Goal: Task Accomplishment & Management: Use online tool/utility

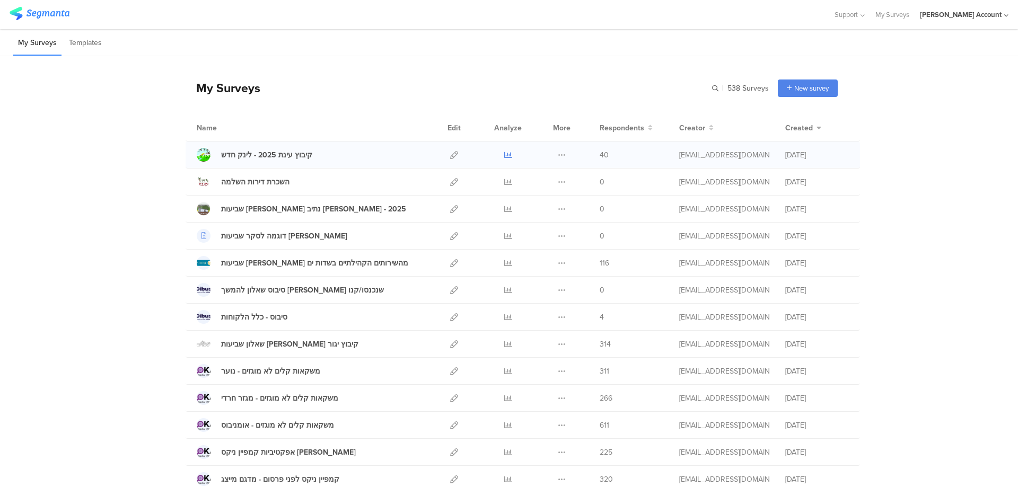
click at [504, 152] on icon at bounding box center [508, 155] width 8 height 8
click at [504, 262] on icon at bounding box center [508, 263] width 8 height 8
click at [504, 343] on icon at bounding box center [508, 344] width 8 height 8
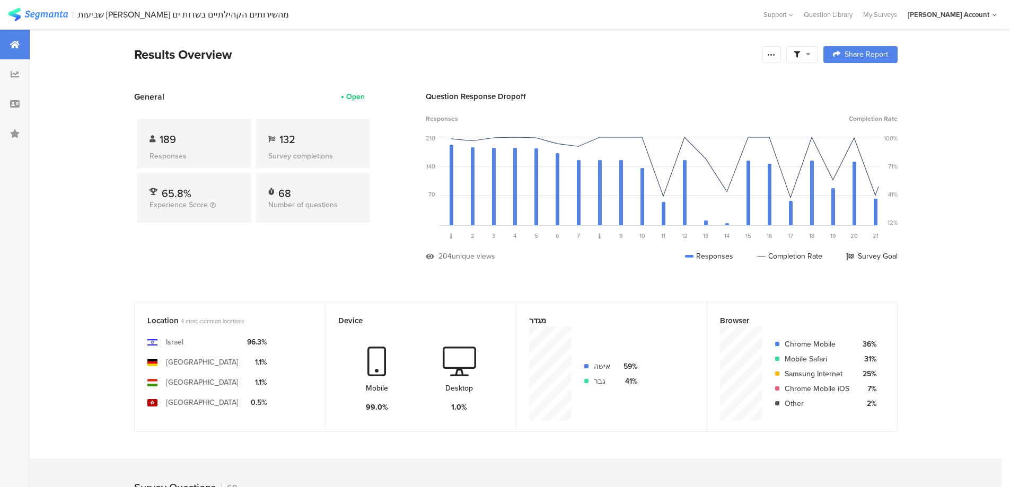
click at [815, 52] on div at bounding box center [802, 54] width 32 height 17
click at [860, 83] on span at bounding box center [856, 84] width 16 height 8
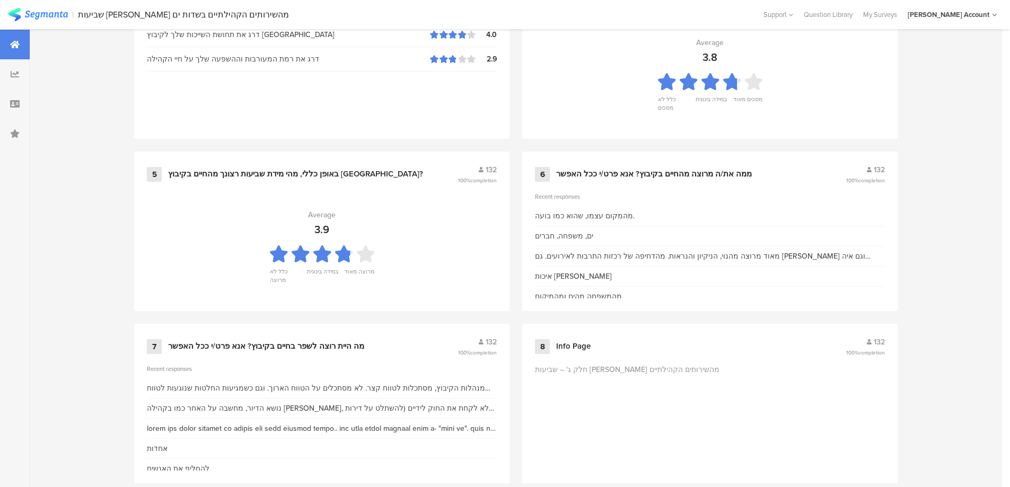
scroll to position [707, 0]
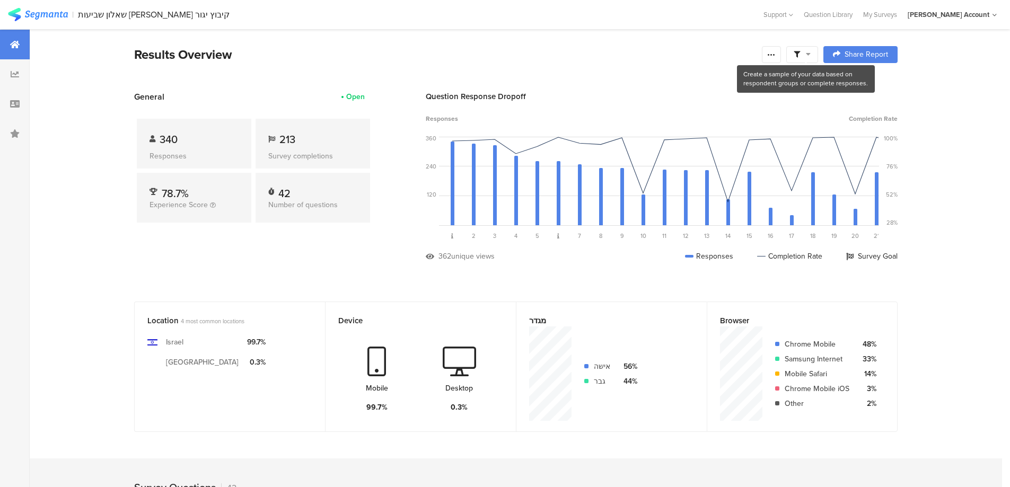
click at [800, 53] on icon at bounding box center [796, 54] width 6 height 6
click at [863, 82] on span at bounding box center [856, 84] width 16 height 8
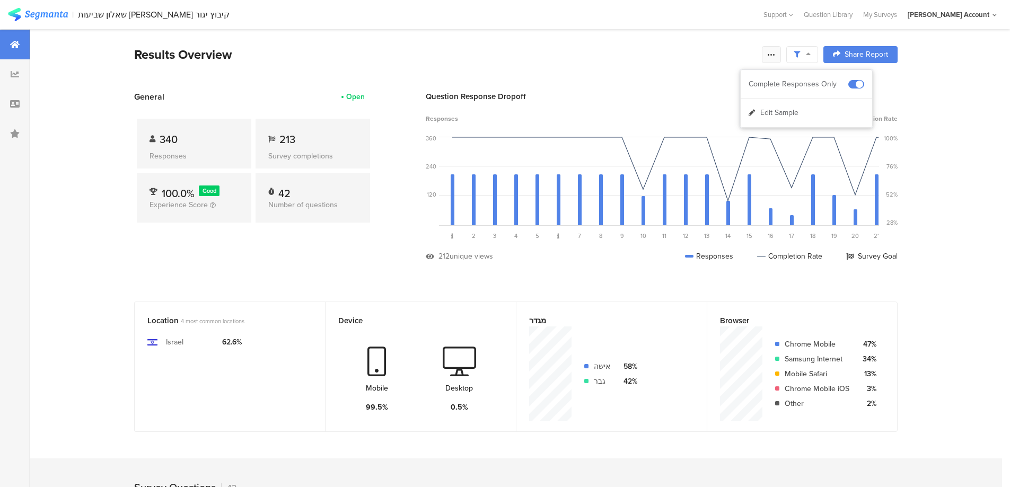
click at [774, 57] on icon at bounding box center [771, 54] width 8 height 8
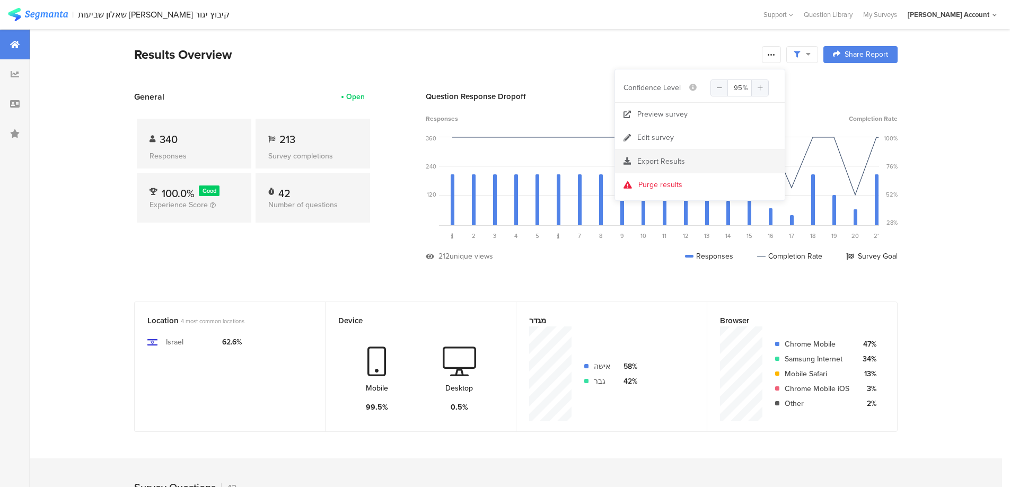
click at [685, 158] on div "Export Results" at bounding box center [700, 161] width 170 height 11
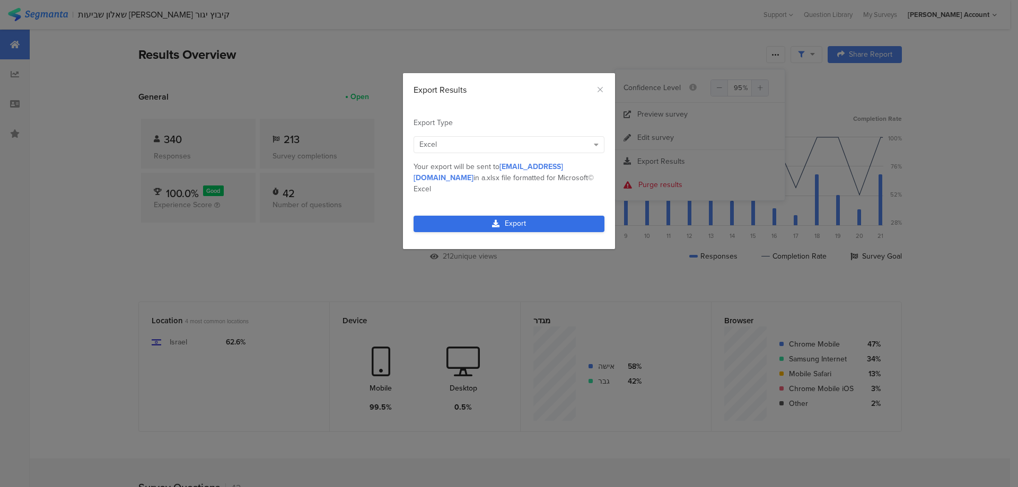
click at [506, 216] on link "Export" at bounding box center [508, 224] width 191 height 16
